Goal: Task Accomplishment & Management: Complete application form

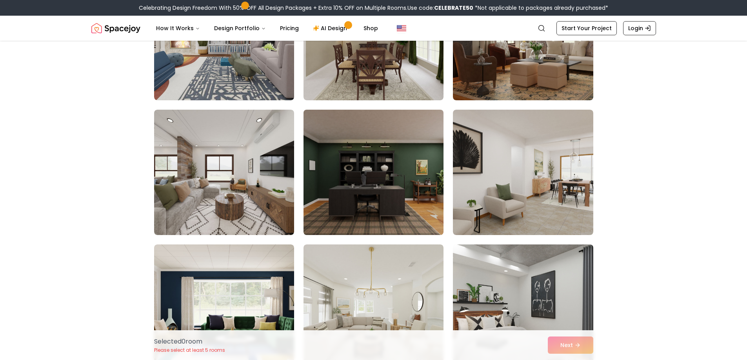
scroll to position [118, 0]
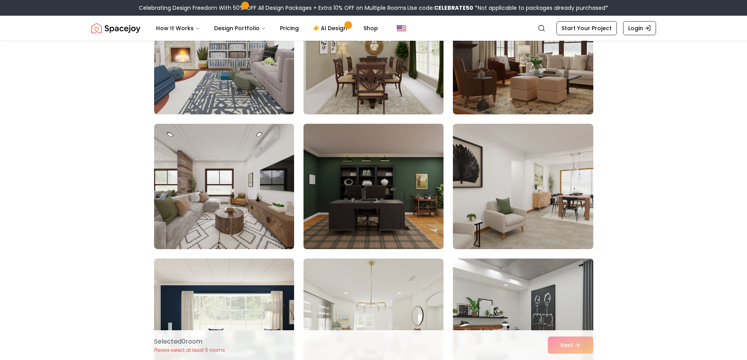
click at [388, 194] on img at bounding box center [373, 187] width 147 height 132
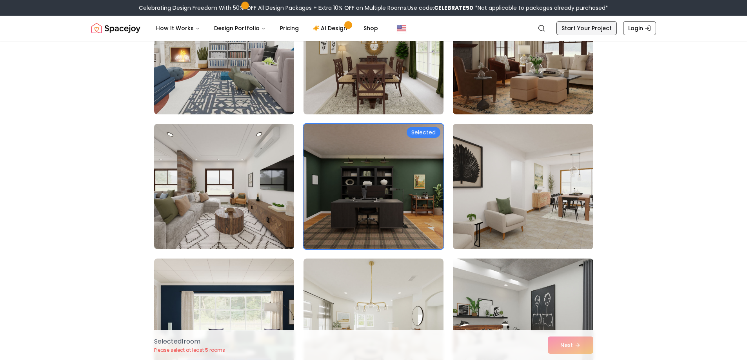
click at [595, 28] on link "Start Your Project" at bounding box center [586, 28] width 60 height 14
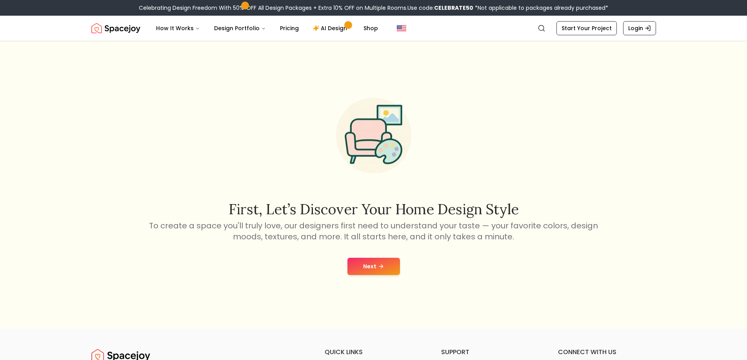
click at [387, 249] on div "First, let’s discover your home design style To create a space you'll truly lov…" at bounding box center [373, 185] width 747 height 288
click at [387, 256] on div "Next" at bounding box center [373, 267] width 734 height 30
click at [383, 269] on icon at bounding box center [381, 267] width 6 height 6
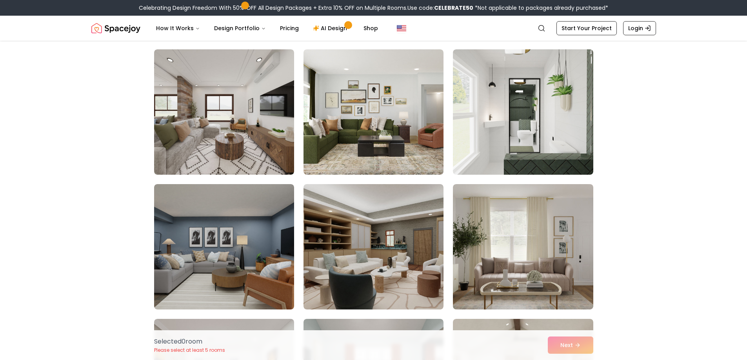
scroll to position [1451, 0]
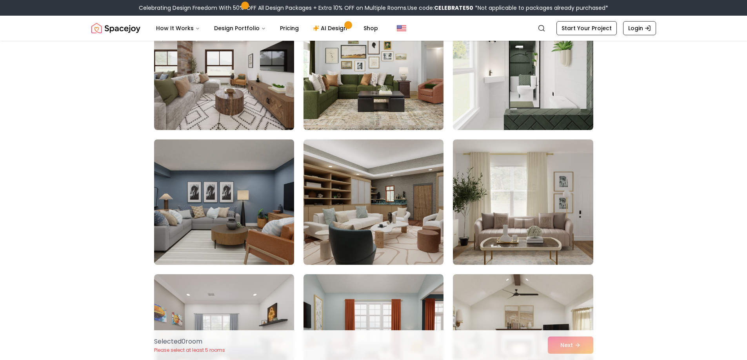
click at [211, 182] on img at bounding box center [224, 202] width 147 height 132
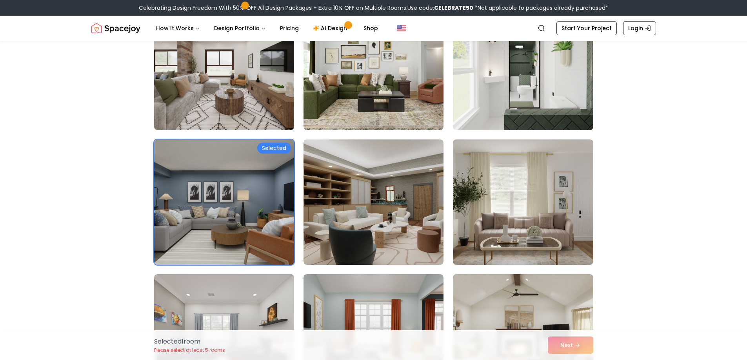
click at [267, 151] on div "Selected" at bounding box center [274, 148] width 34 height 11
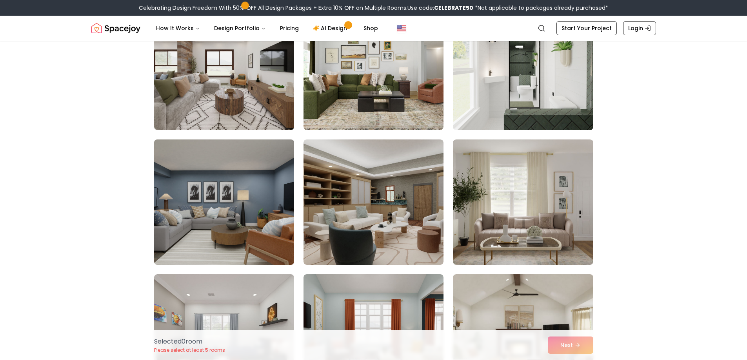
click at [267, 151] on img at bounding box center [224, 202] width 147 height 132
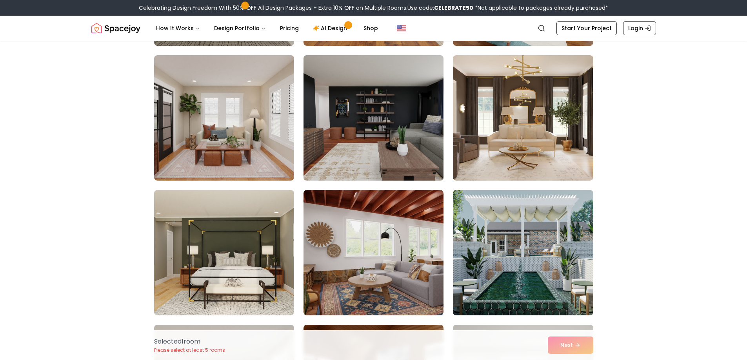
scroll to position [2196, 0]
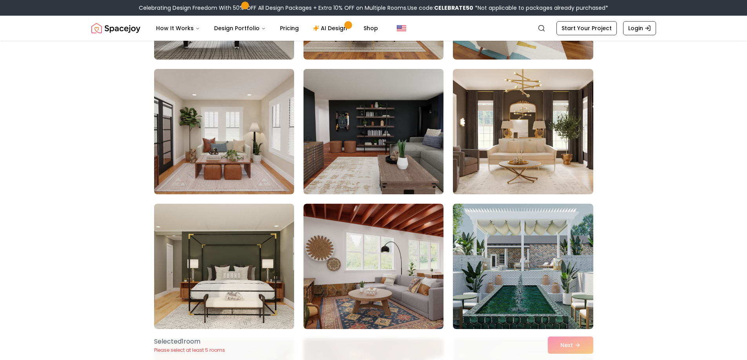
click at [360, 93] on img at bounding box center [373, 132] width 147 height 132
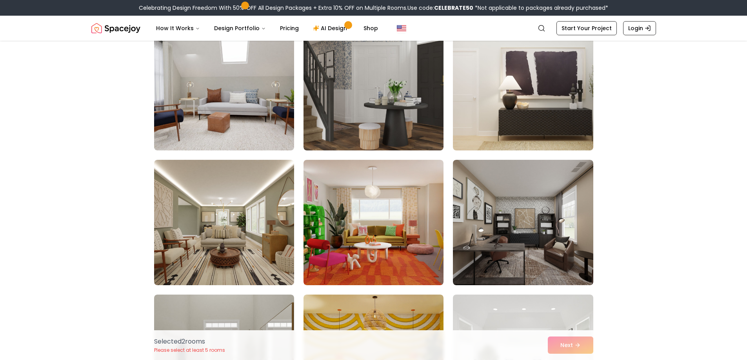
scroll to position [3176, 0]
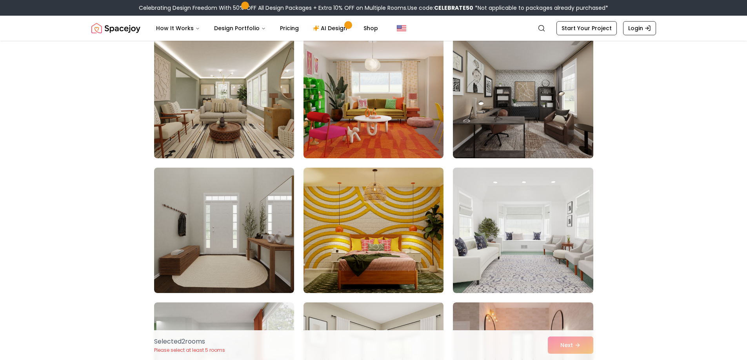
click at [264, 128] on img at bounding box center [224, 96] width 147 height 132
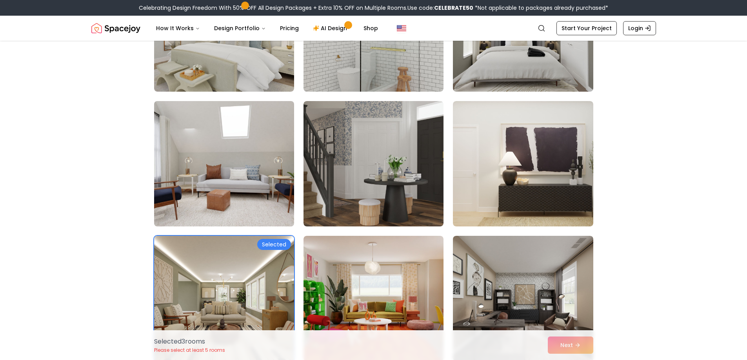
scroll to position [3019, 0]
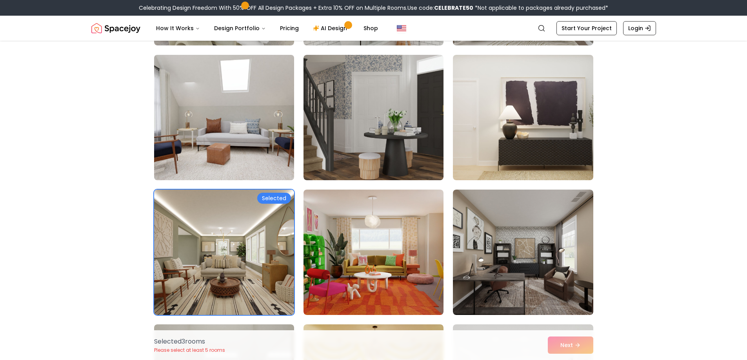
click at [243, 126] on img at bounding box center [224, 118] width 147 height 132
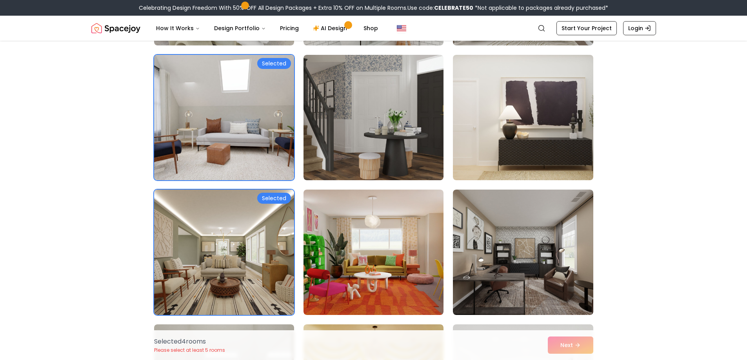
click at [261, 89] on img at bounding box center [224, 118] width 147 height 132
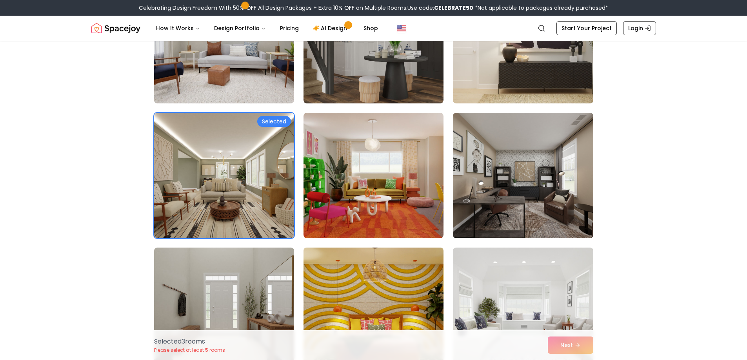
scroll to position [3215, 0]
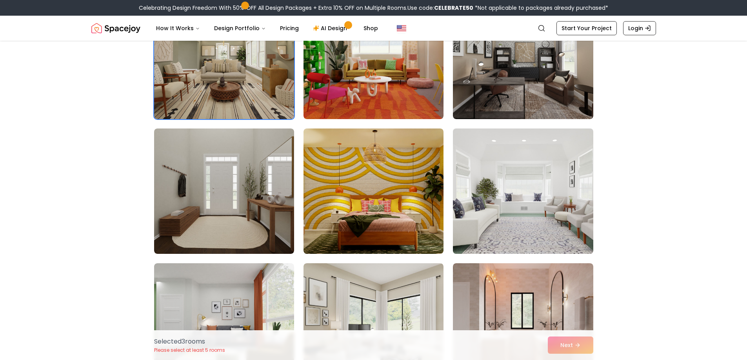
click at [511, 174] on img at bounding box center [522, 191] width 147 height 132
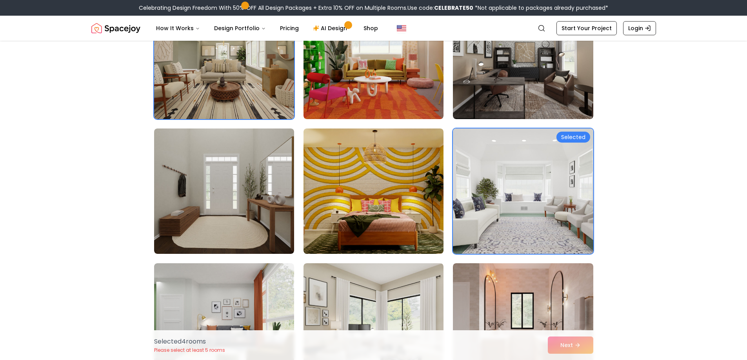
click at [538, 159] on img at bounding box center [522, 191] width 147 height 132
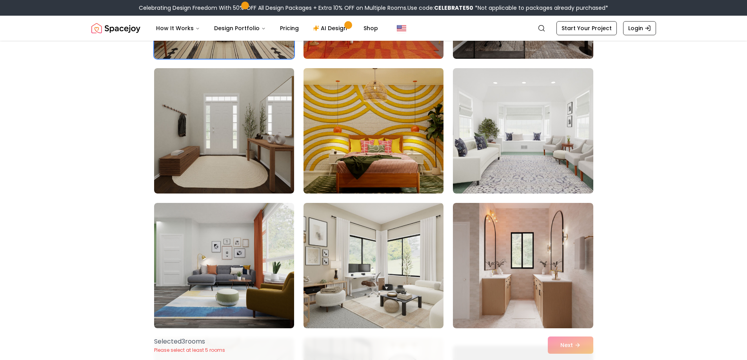
scroll to position [3333, 0]
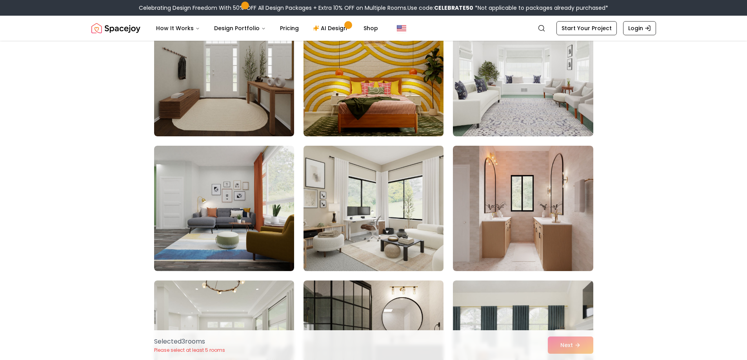
click at [362, 180] on img at bounding box center [373, 209] width 147 height 132
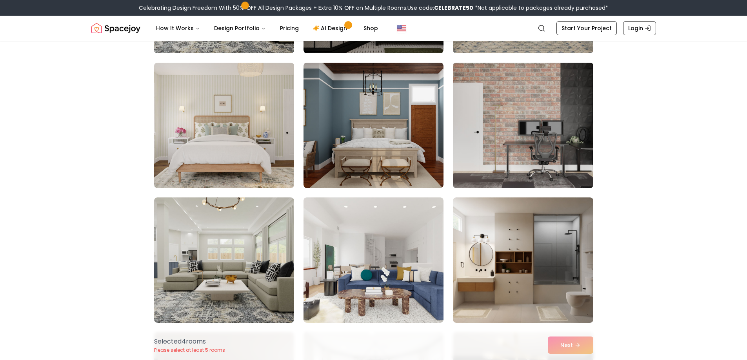
click at [491, 129] on img at bounding box center [522, 126] width 147 height 132
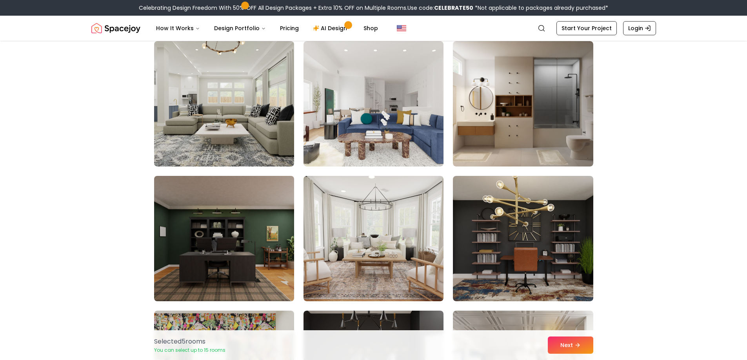
scroll to position [3843, 0]
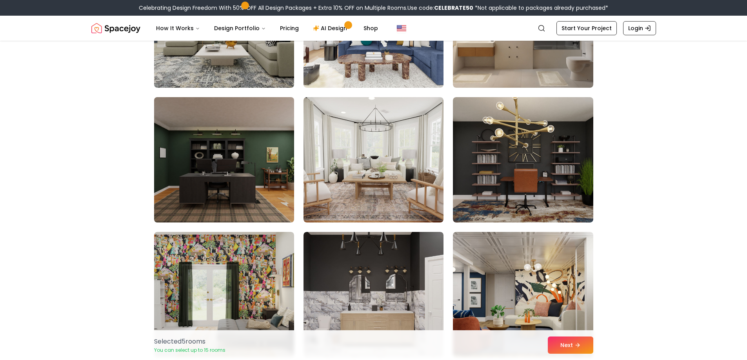
click at [222, 173] on img at bounding box center [224, 160] width 147 height 132
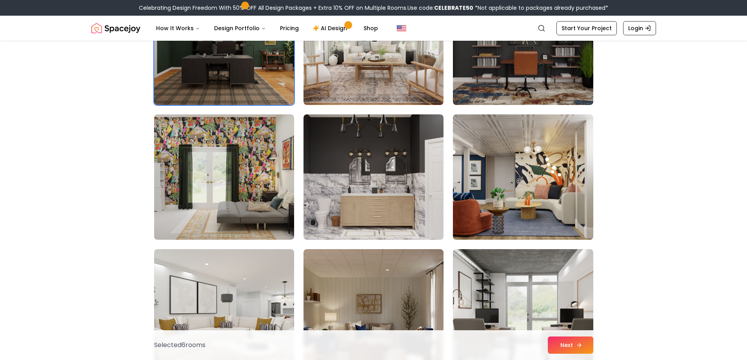
click at [578, 346] on icon at bounding box center [579, 345] width 6 height 6
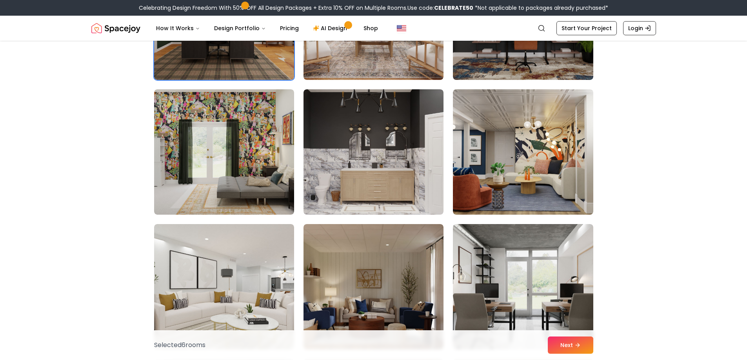
scroll to position [4039, 0]
